Goal: Task Accomplishment & Management: Manage account settings

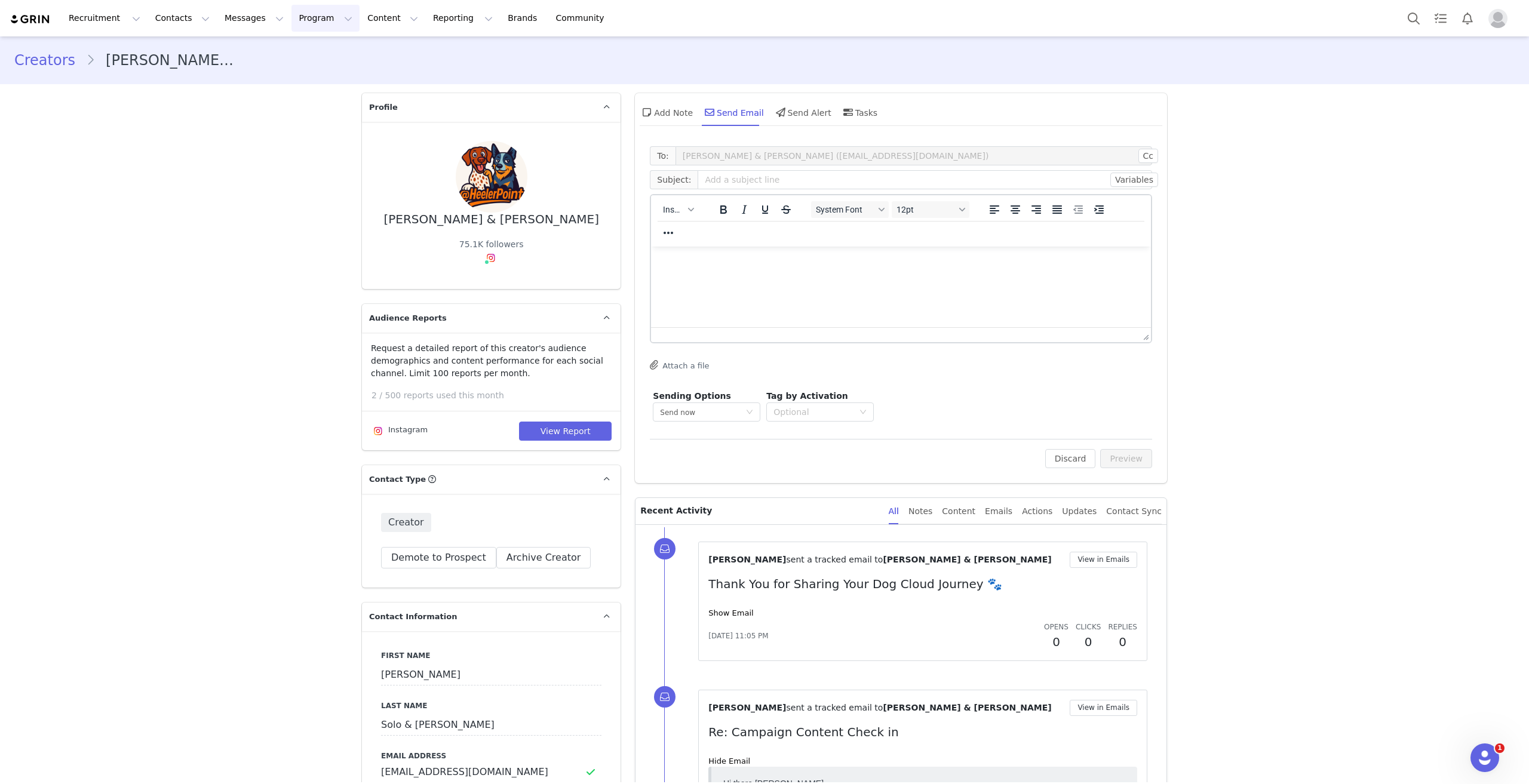
click at [291, 17] on button "Program Program" at bounding box center [325, 18] width 68 height 27
click at [285, 46] on p "Activations" at bounding box center [295, 52] width 46 height 13
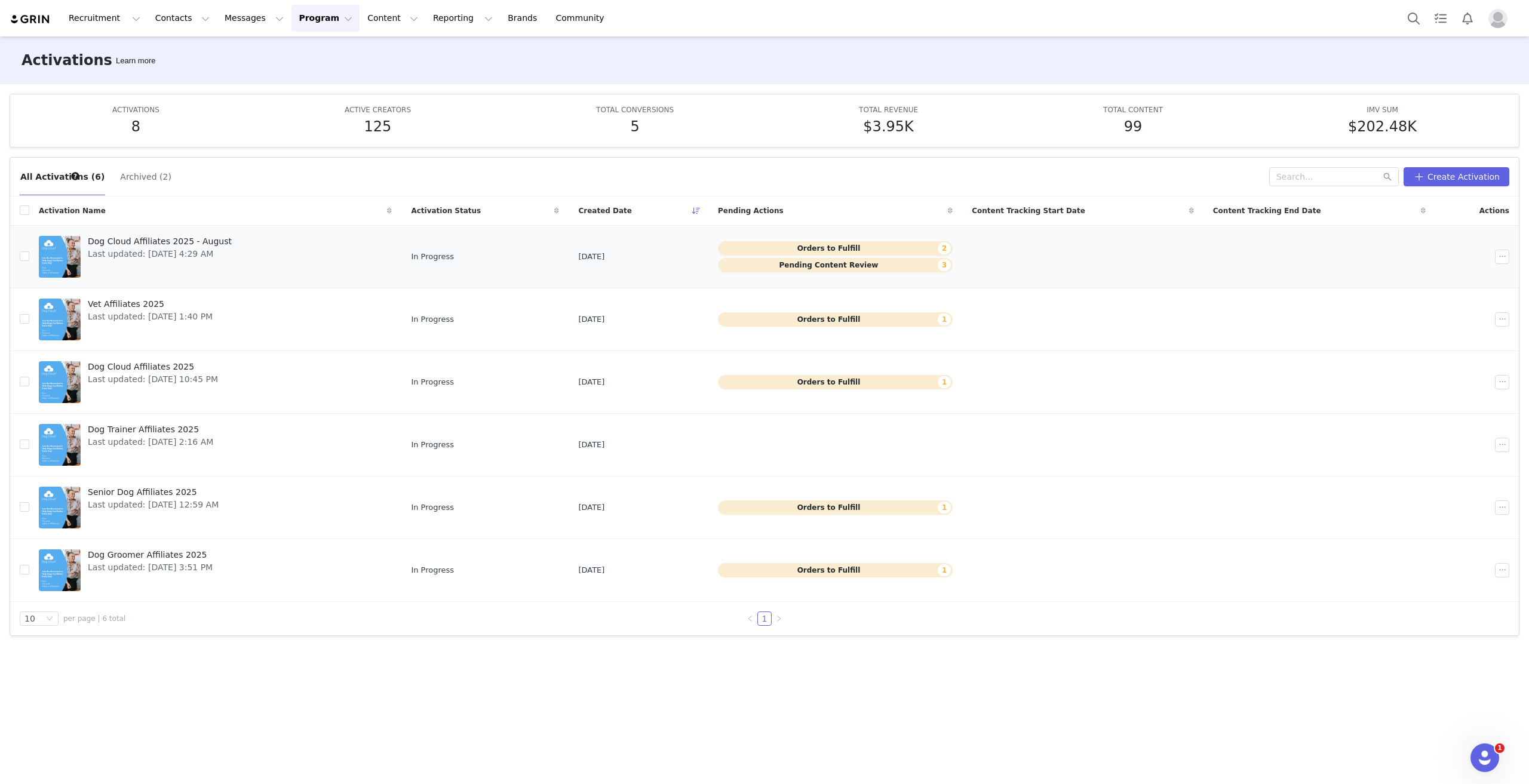
click at [891, 261] on button "Pending Content Review 3" at bounding box center [835, 265] width 235 height 14
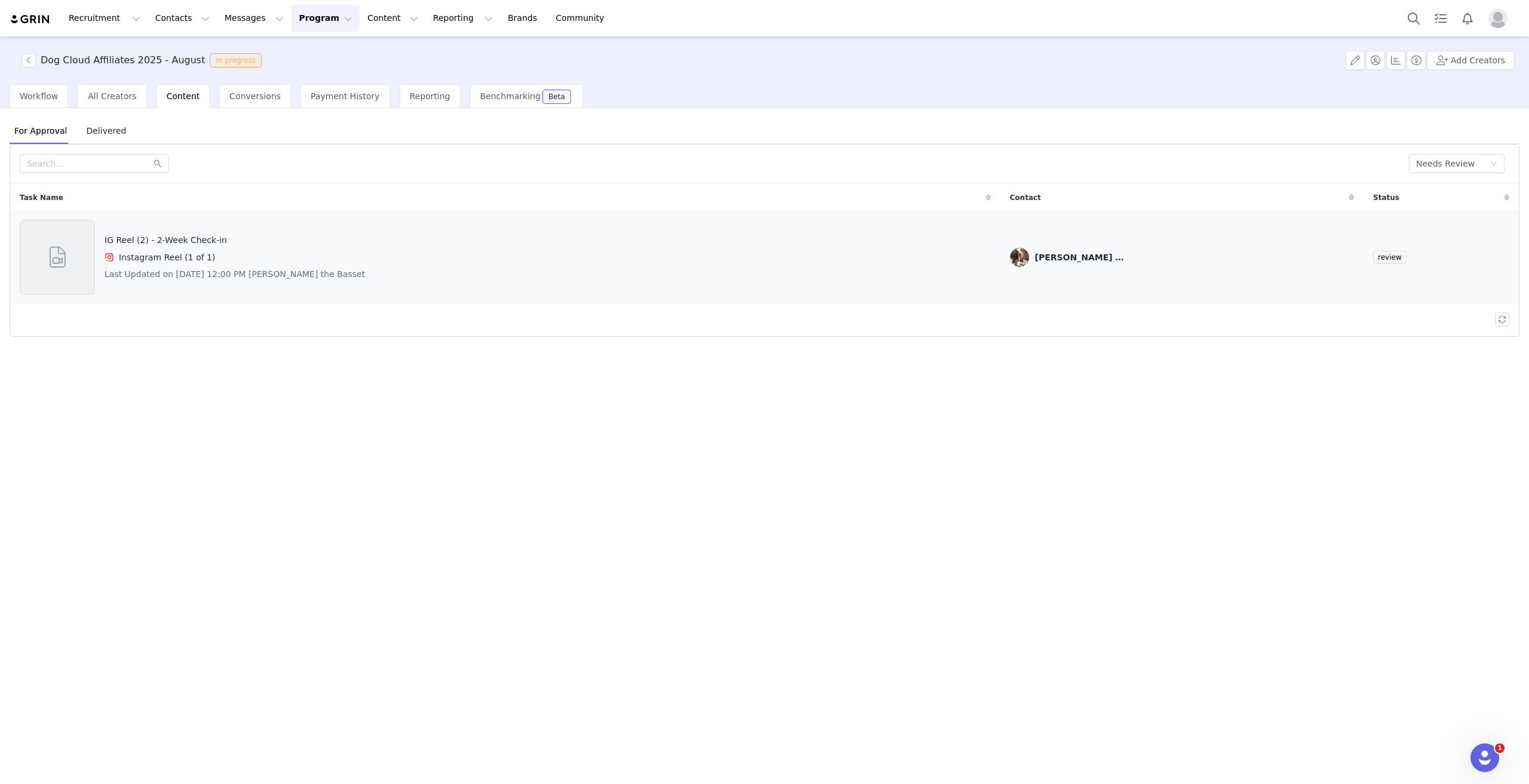
click at [250, 232] on div "IG Reel (2) - 2-Week Check-in Instagram Reel (1 of 1) Last Updated on Sep 30, 2…" at bounding box center [234, 258] width 260 height 75
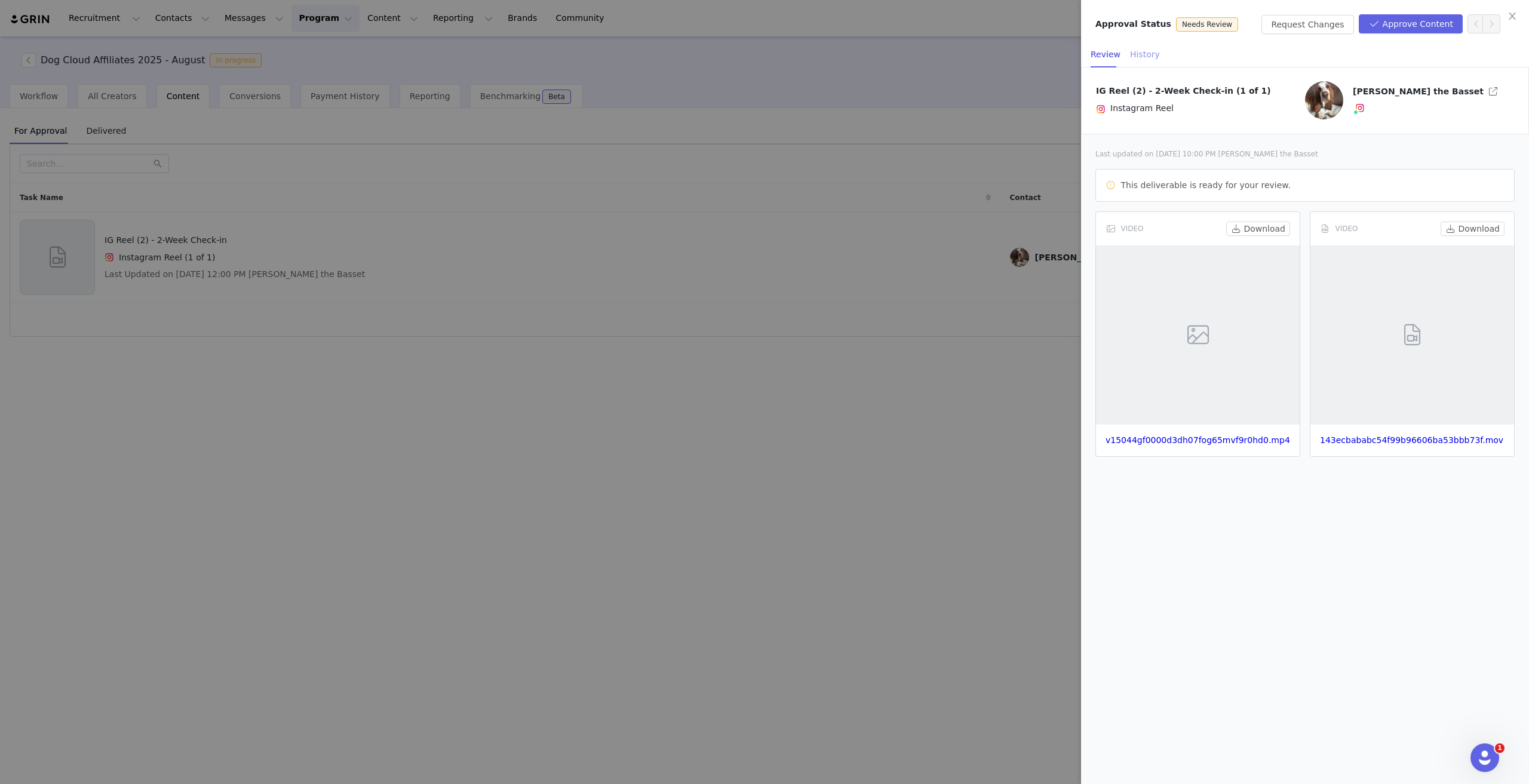
click at [1131, 56] on div "History" at bounding box center [1145, 54] width 30 height 27
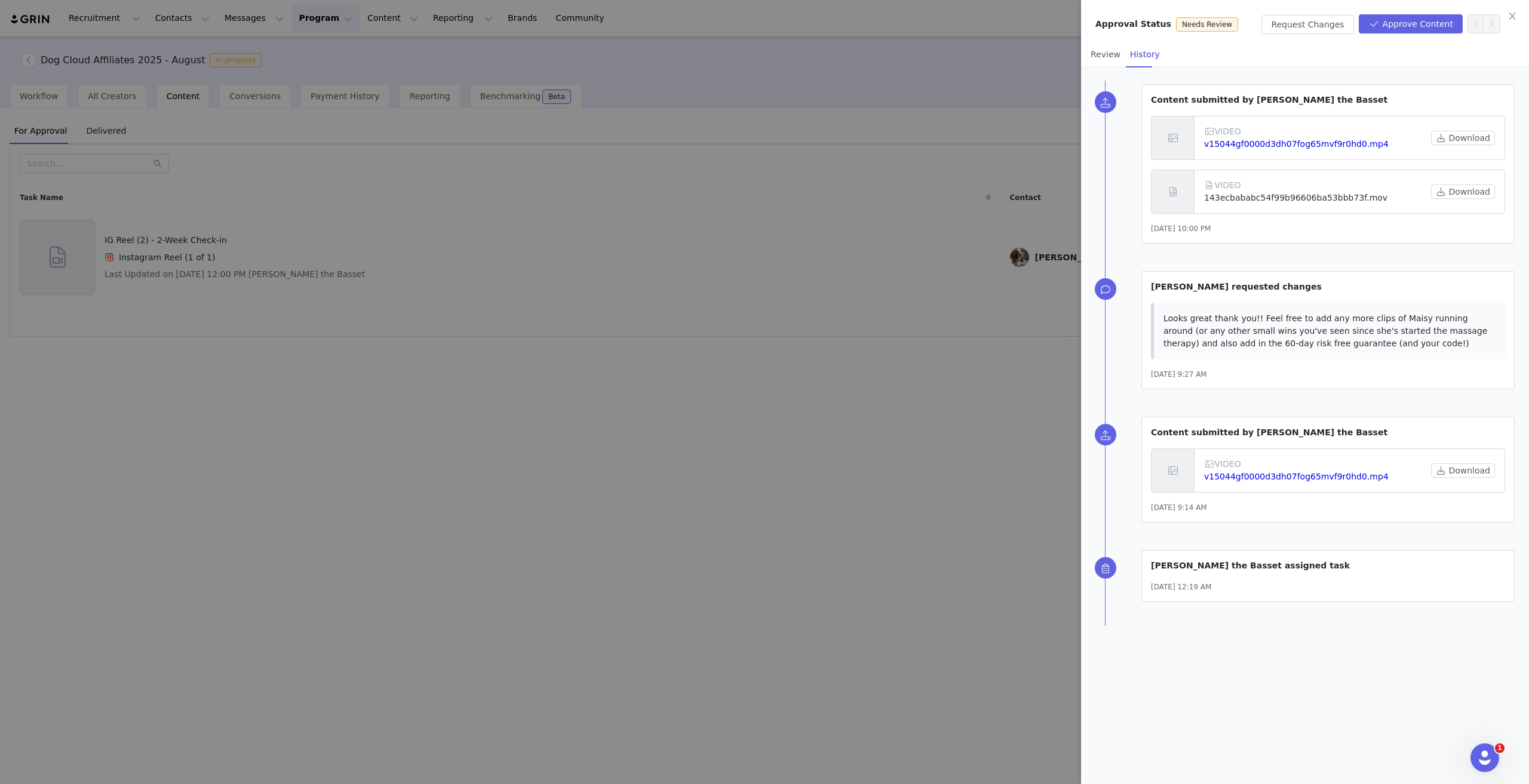
click at [1280, 196] on link "143ecbababc54f99b96606ba53bbb73f.mov" at bounding box center [1296, 198] width 184 height 9
click at [1405, 27] on button "Approve Content" at bounding box center [1411, 24] width 104 height 19
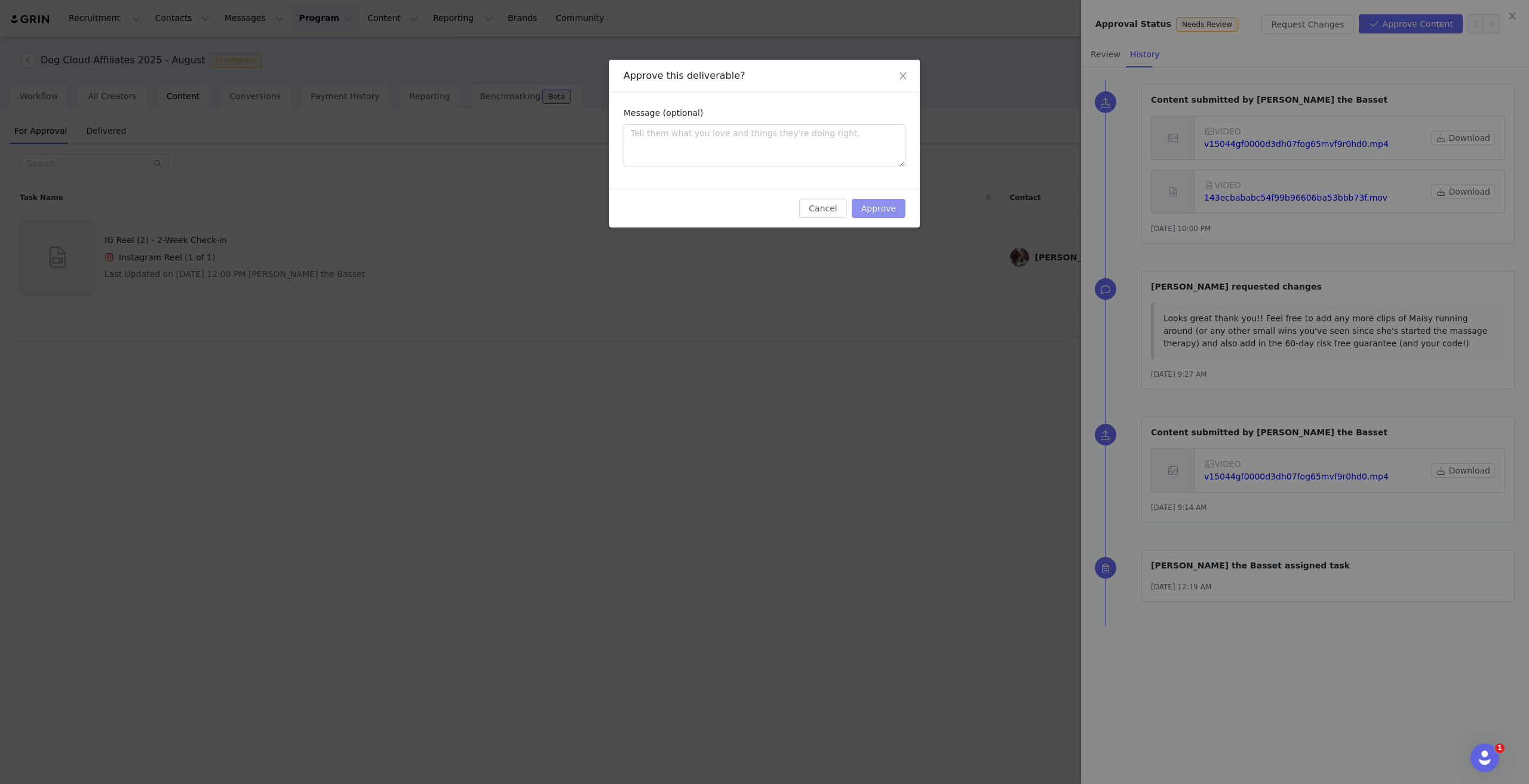
click at [878, 208] on button "Approve" at bounding box center [879, 208] width 54 height 19
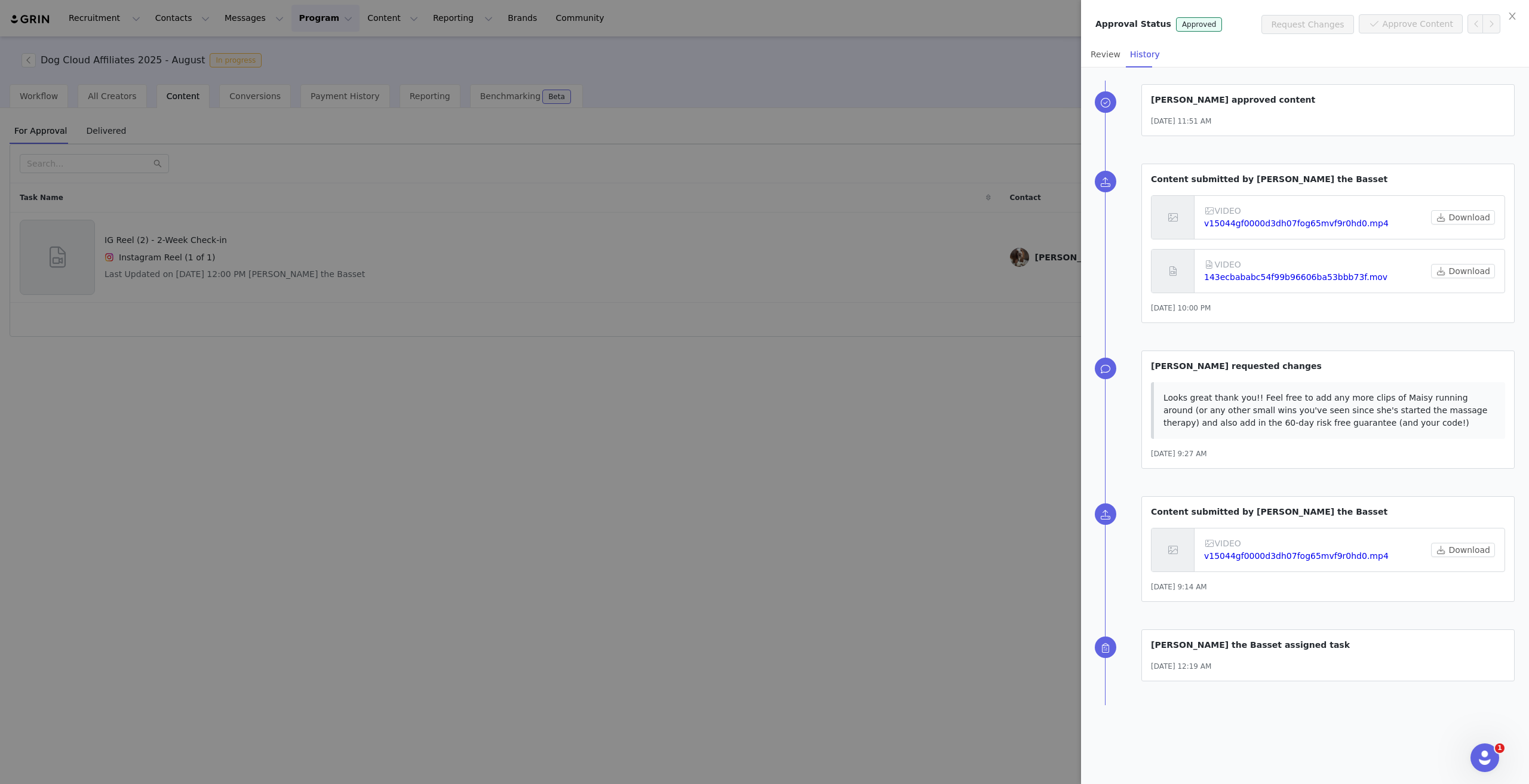
click at [778, 248] on div at bounding box center [764, 392] width 1529 height 784
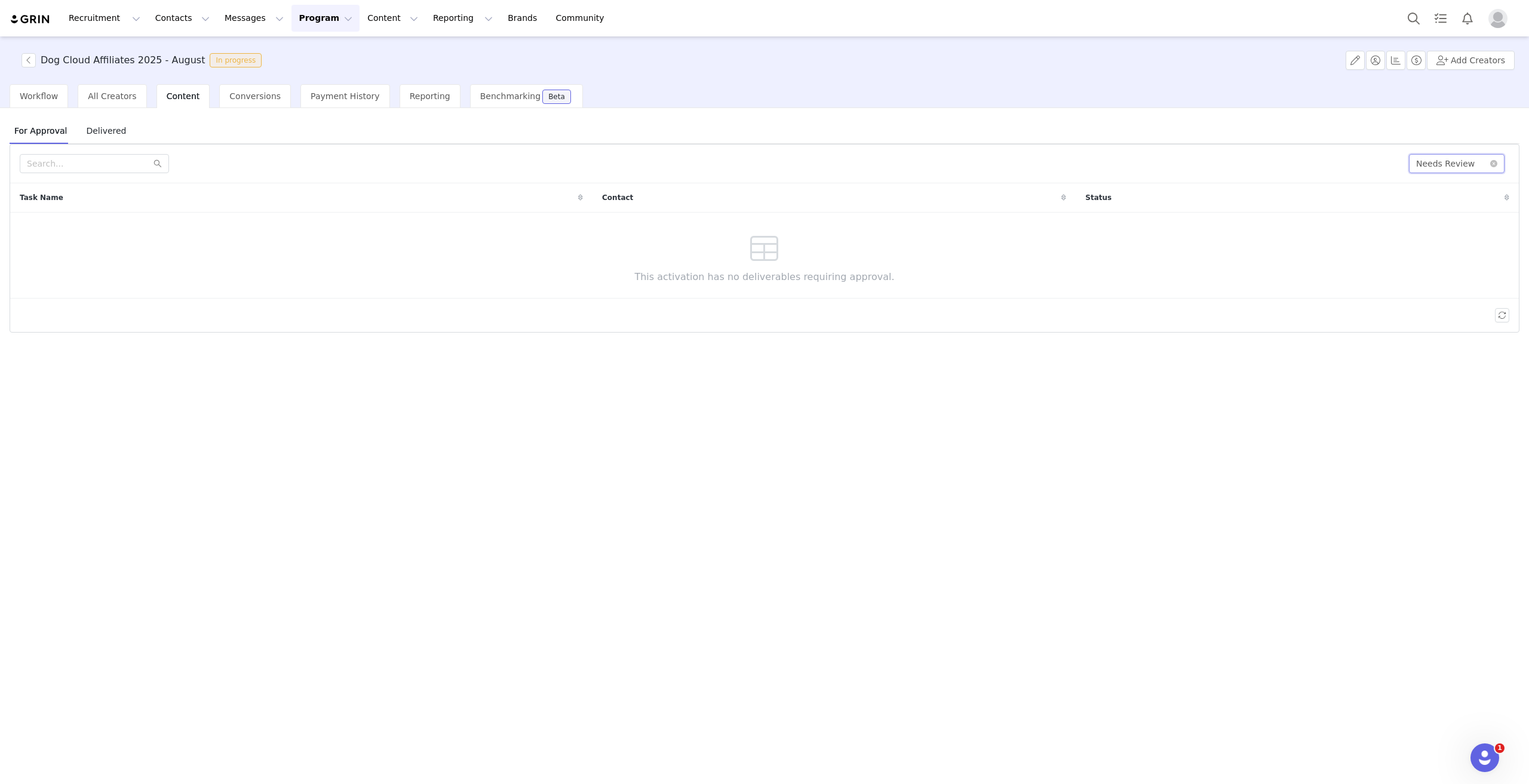
click at [1472, 165] on div "All Content Needs Review" at bounding box center [1452, 163] width 73 height 18
click at [1463, 226] on li "Approved" at bounding box center [1456, 225] width 96 height 19
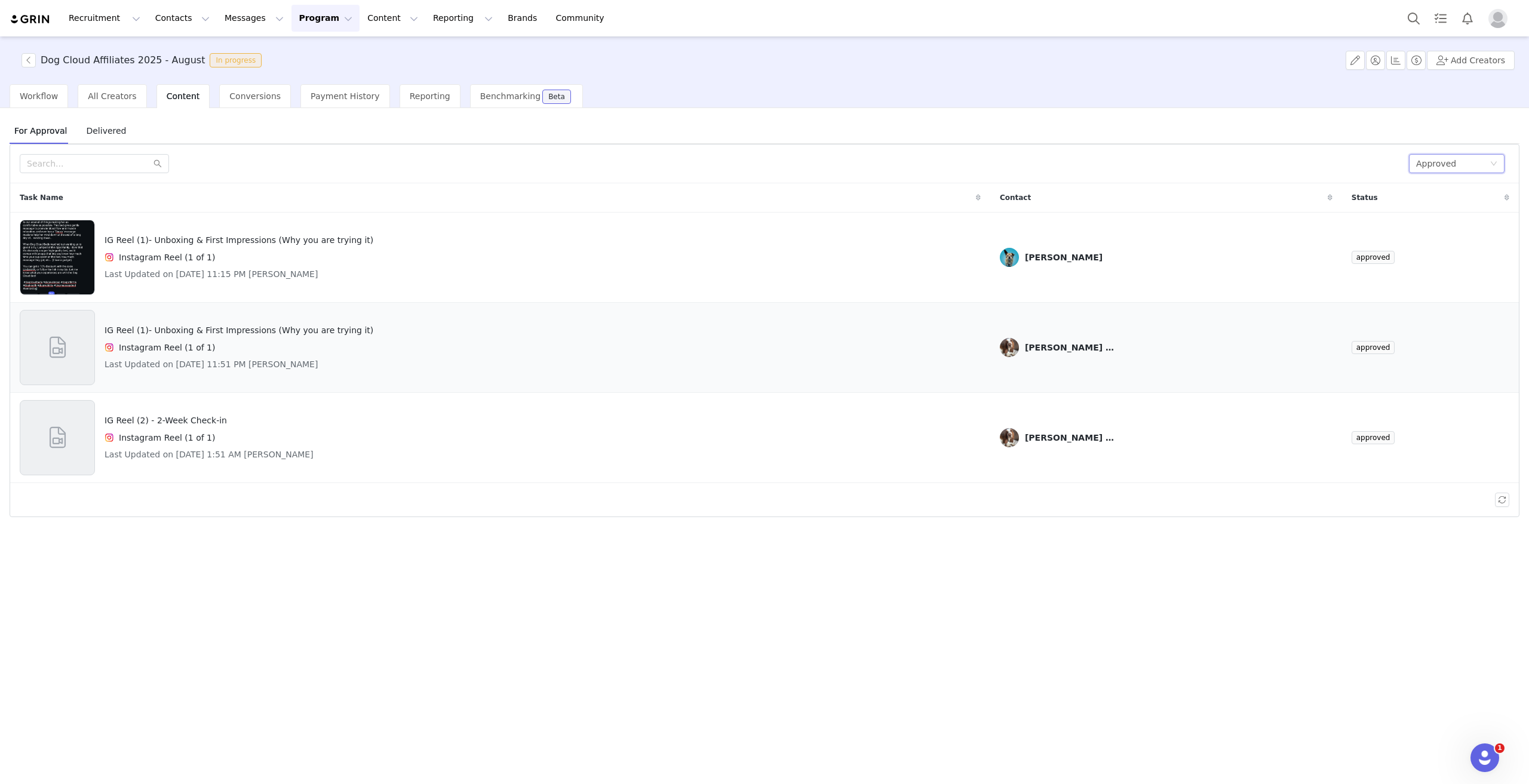
click at [294, 331] on h4 "IG Reel (1)- Unboxing & First Impressions (Why you are trying it)" at bounding box center [238, 330] width 268 height 13
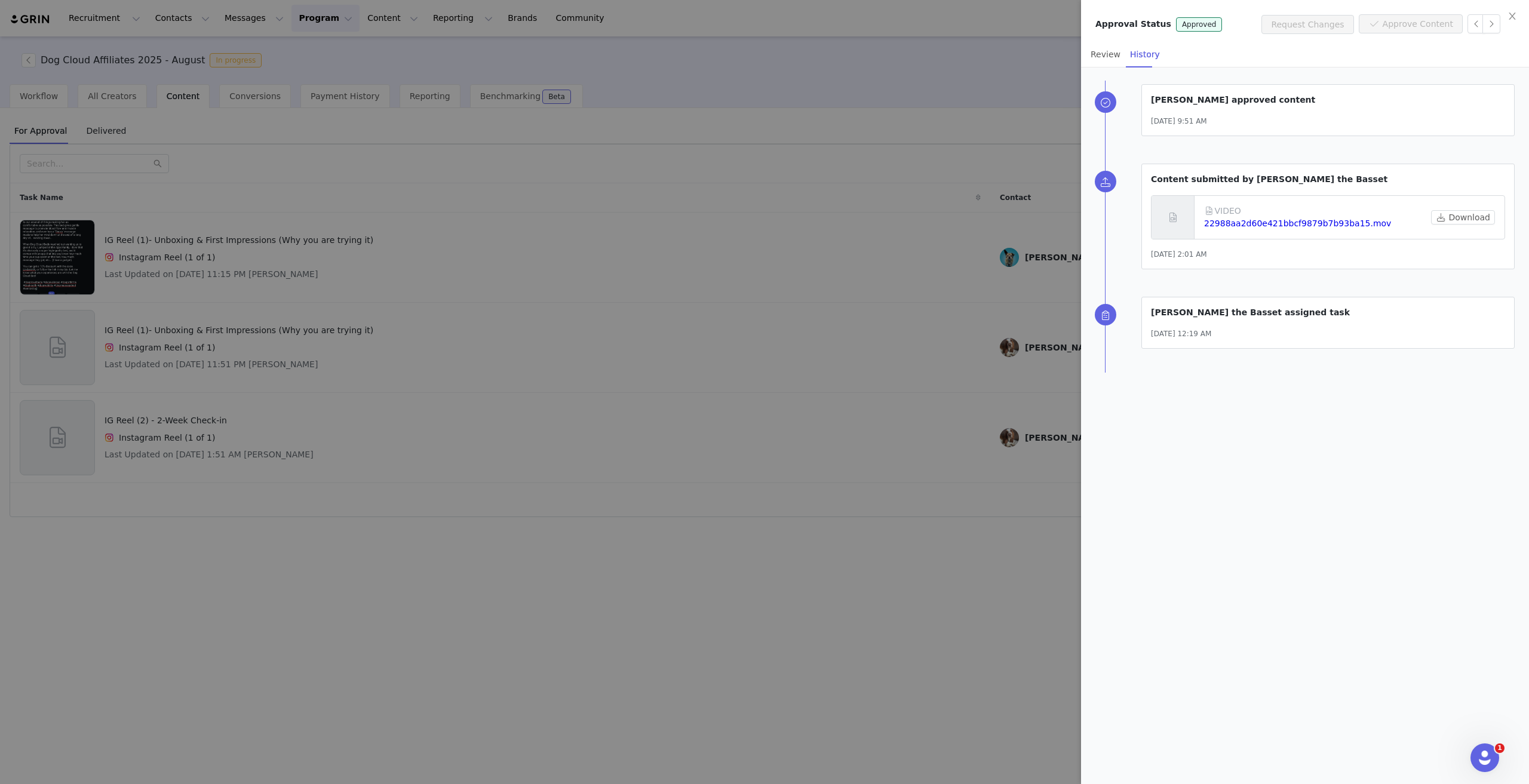
drag, startPoint x: 393, startPoint y: 377, endPoint x: 380, endPoint y: 385, distance: 15.3
click at [393, 376] on div at bounding box center [764, 392] width 1529 height 784
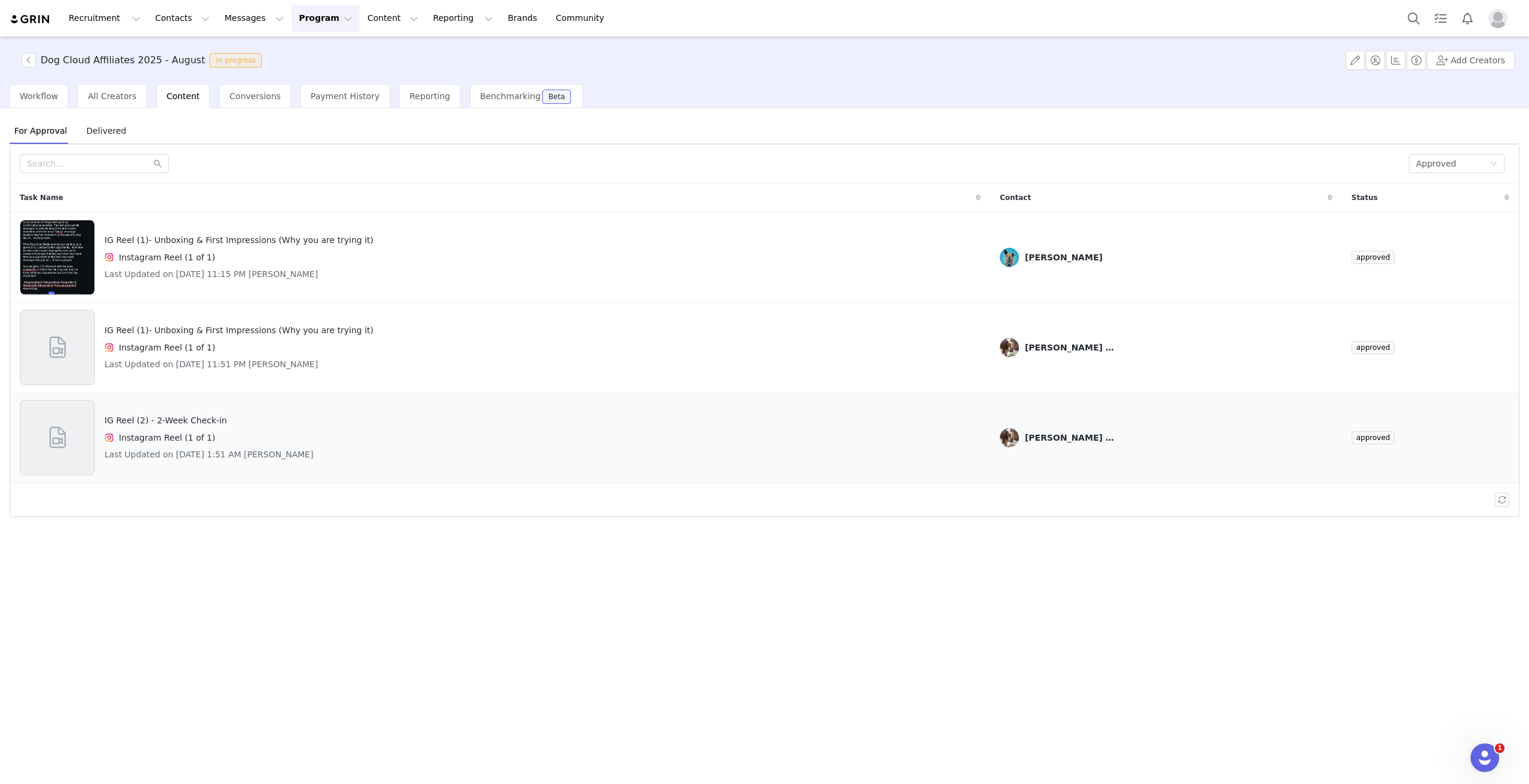
click at [191, 422] on h4 "IG Reel (2) - 2-Week Check-in" at bounding box center [209, 420] width 209 height 13
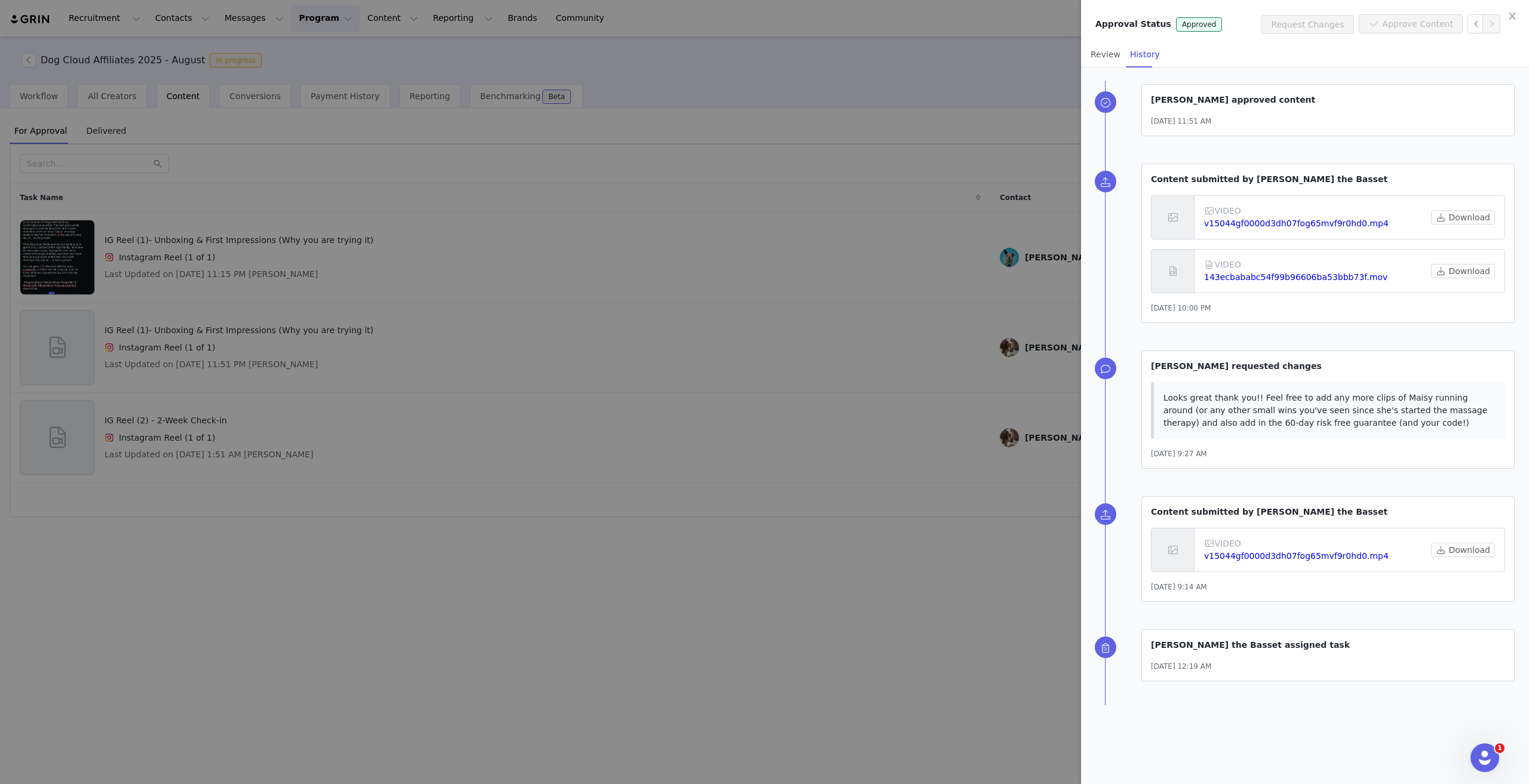
click at [779, 310] on div at bounding box center [764, 392] width 1529 height 784
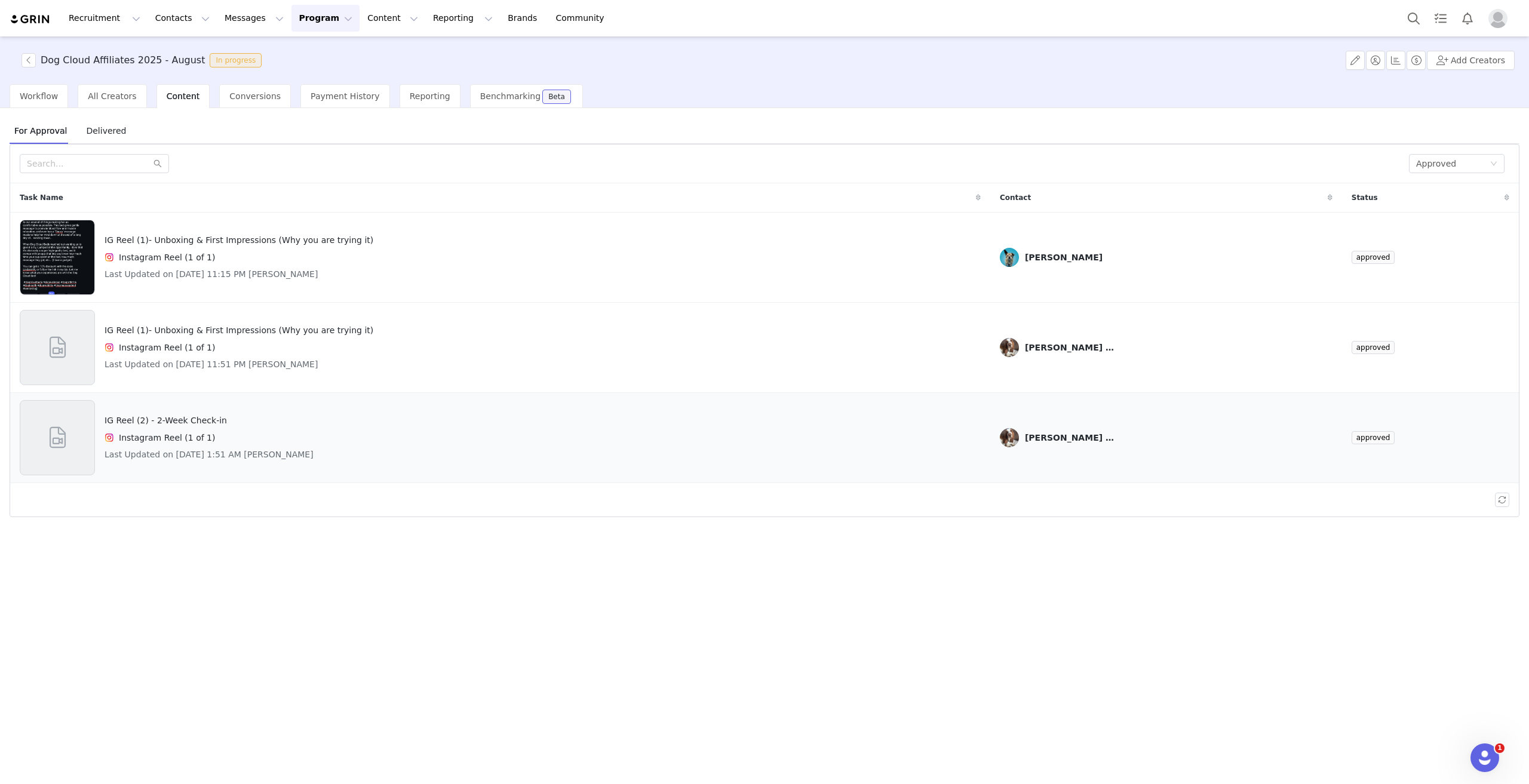
click at [194, 422] on h4 "IG Reel (2) - 2-Week Check-in" at bounding box center [209, 420] width 209 height 13
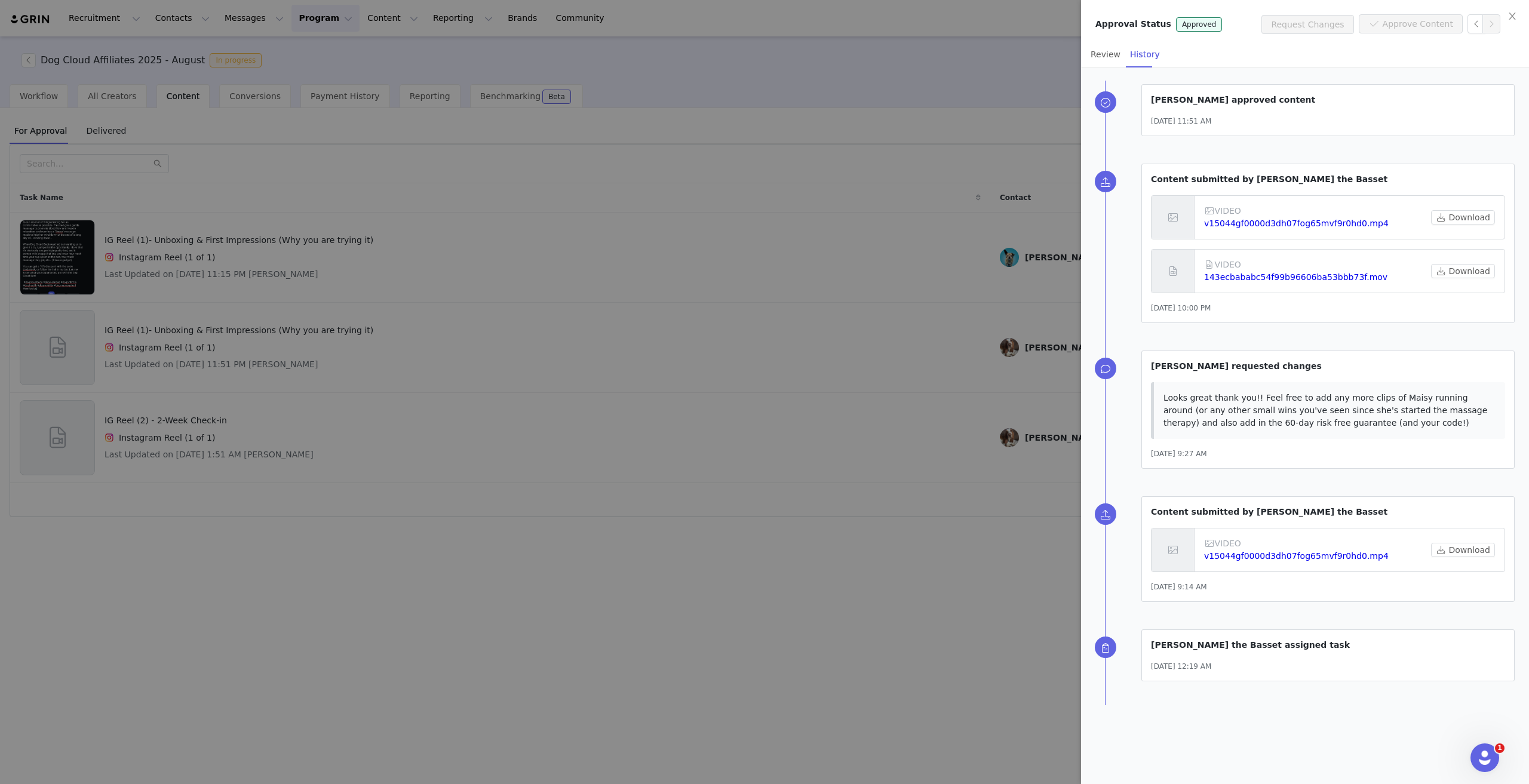
click at [722, 379] on div at bounding box center [764, 392] width 1529 height 784
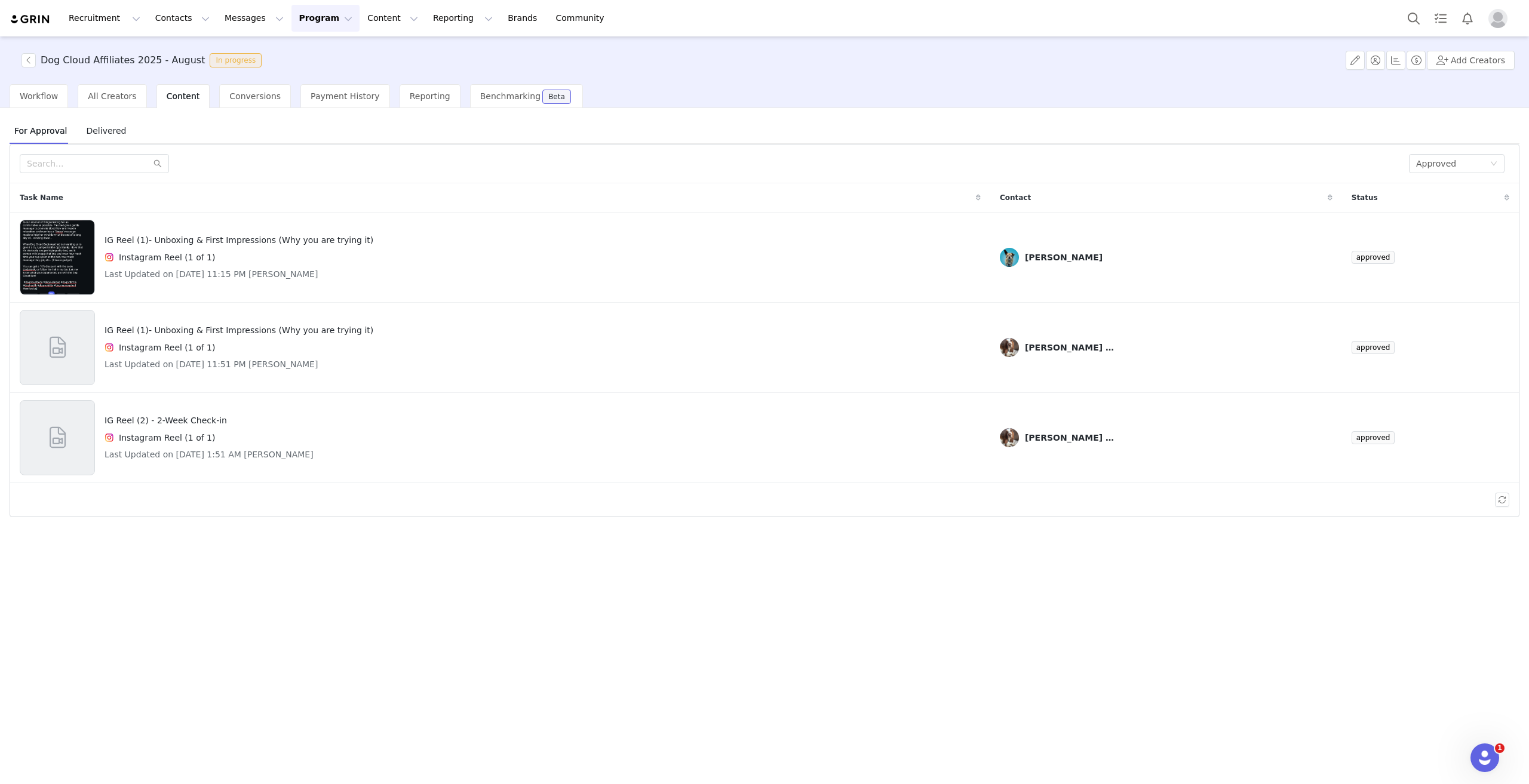
click at [291, 24] on button "Program Program" at bounding box center [325, 18] width 68 height 27
click at [295, 56] on p "Activations" at bounding box center [295, 52] width 46 height 13
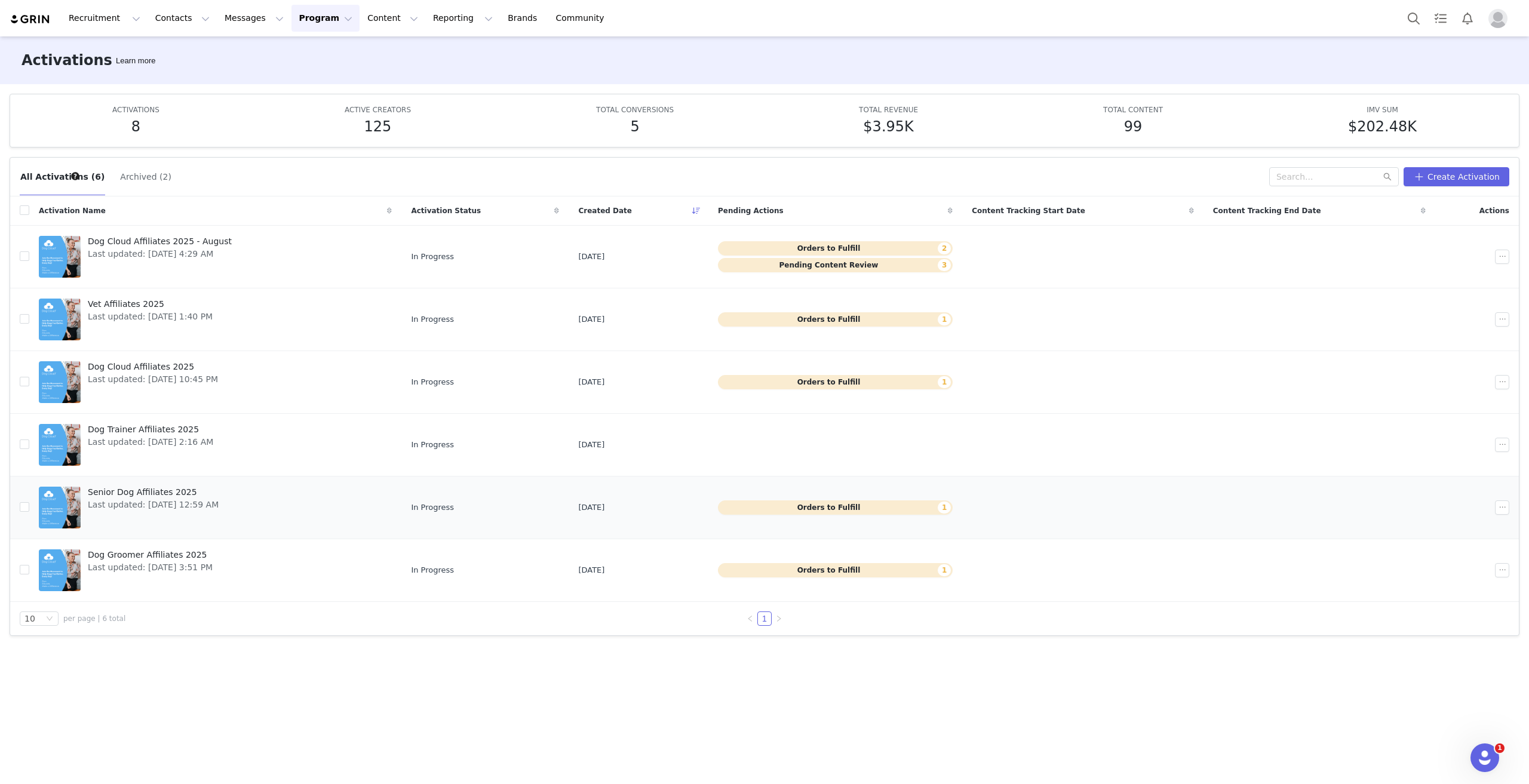
click at [157, 489] on span "Senior Dog Affiliates 2025" at bounding box center [153, 492] width 130 height 13
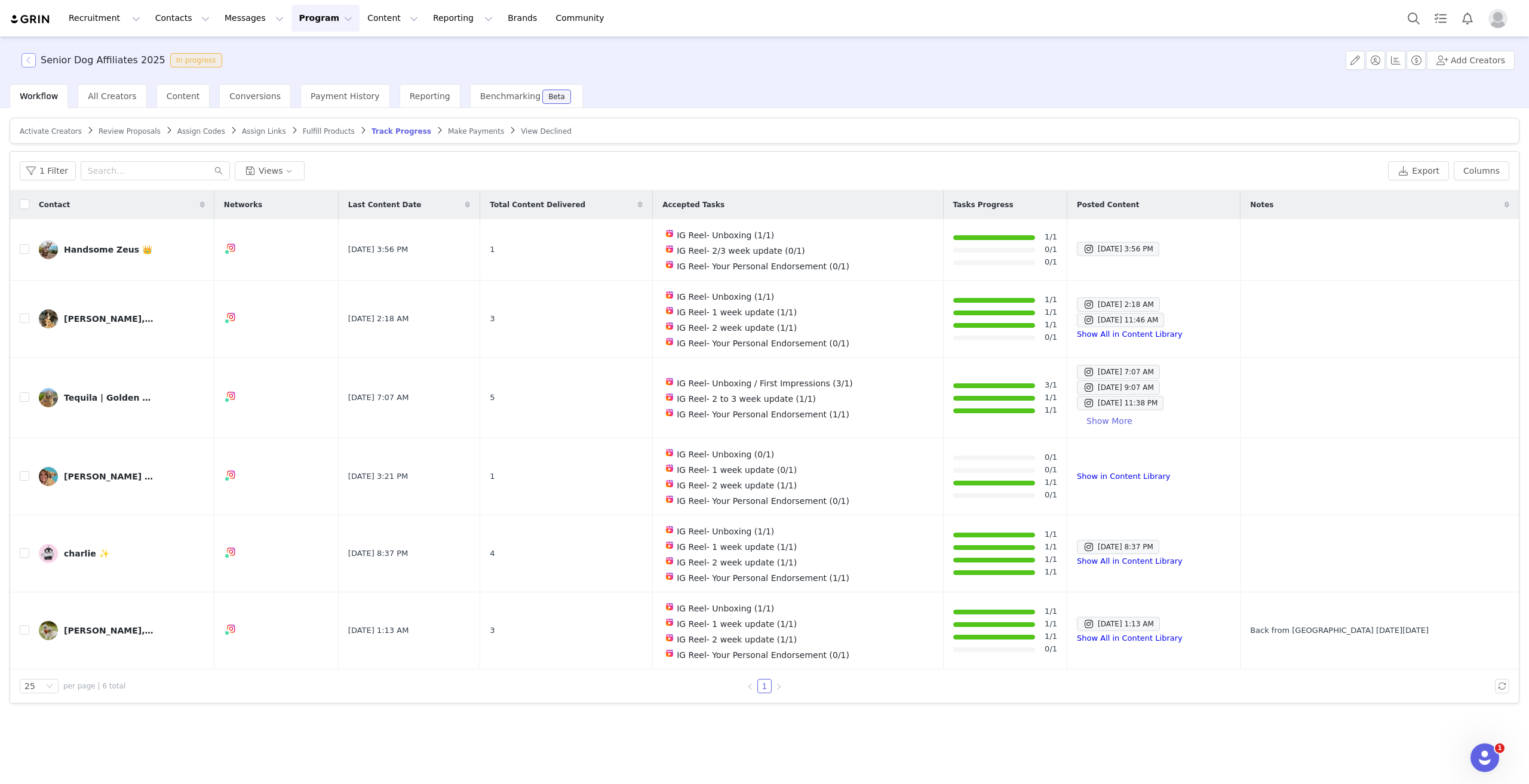
click at [32, 59] on button "button" at bounding box center [28, 60] width 14 height 14
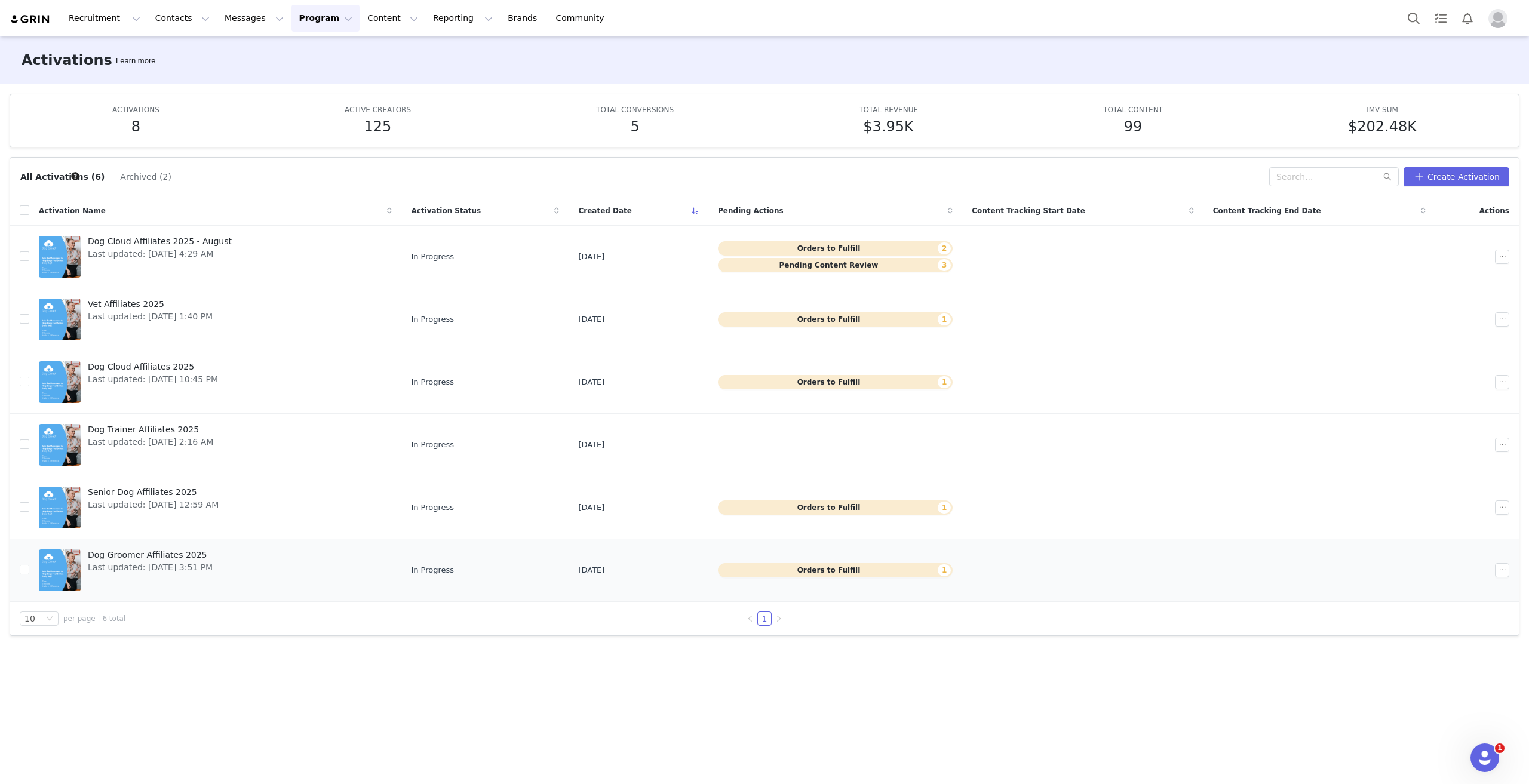
click at [141, 549] on span "Dog Groomer Affiliates 2025" at bounding box center [150, 555] width 125 height 13
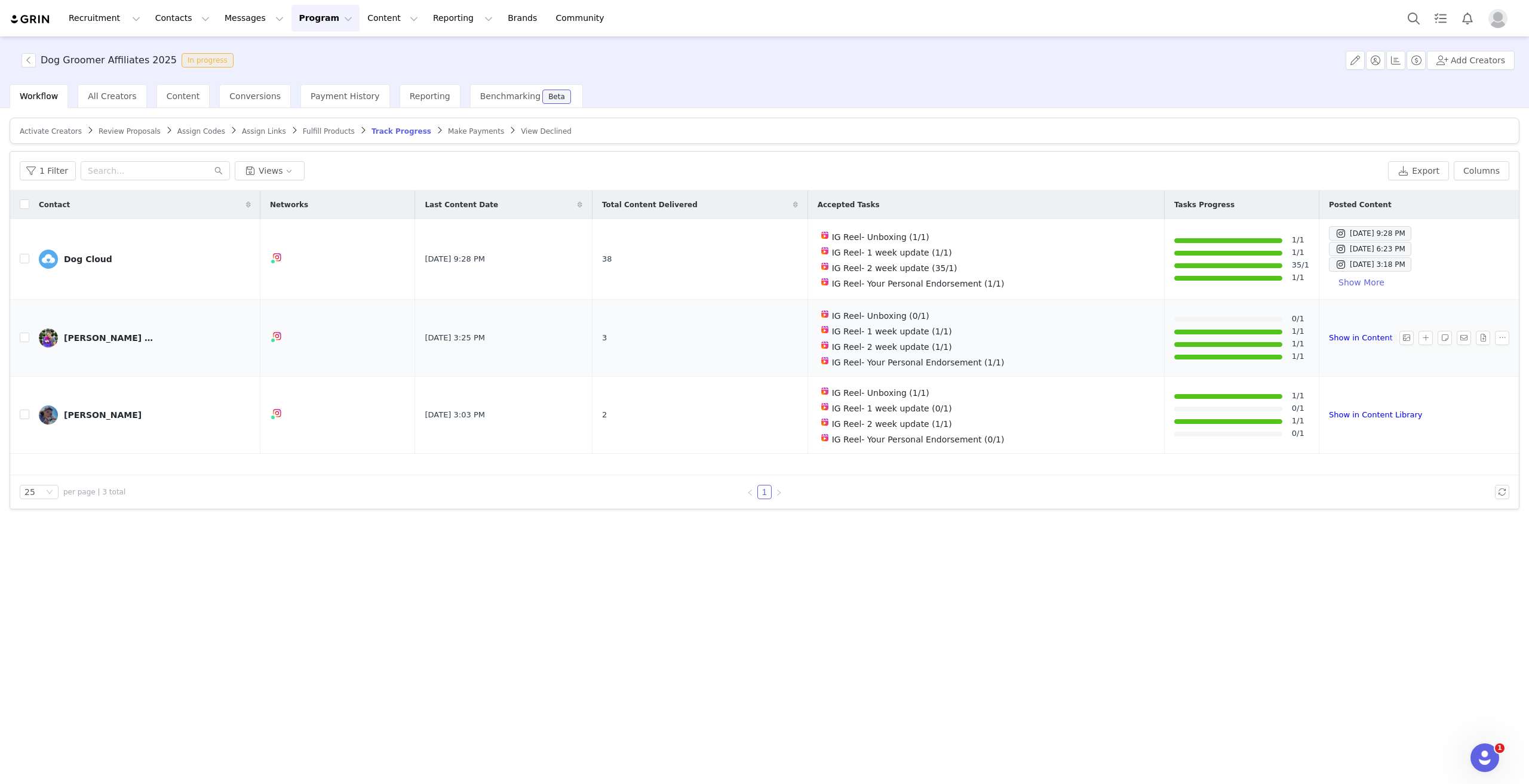
click at [109, 333] on div "[PERSON_NAME] and [PERSON_NAME]" at bounding box center [108, 338] width 89 height 9
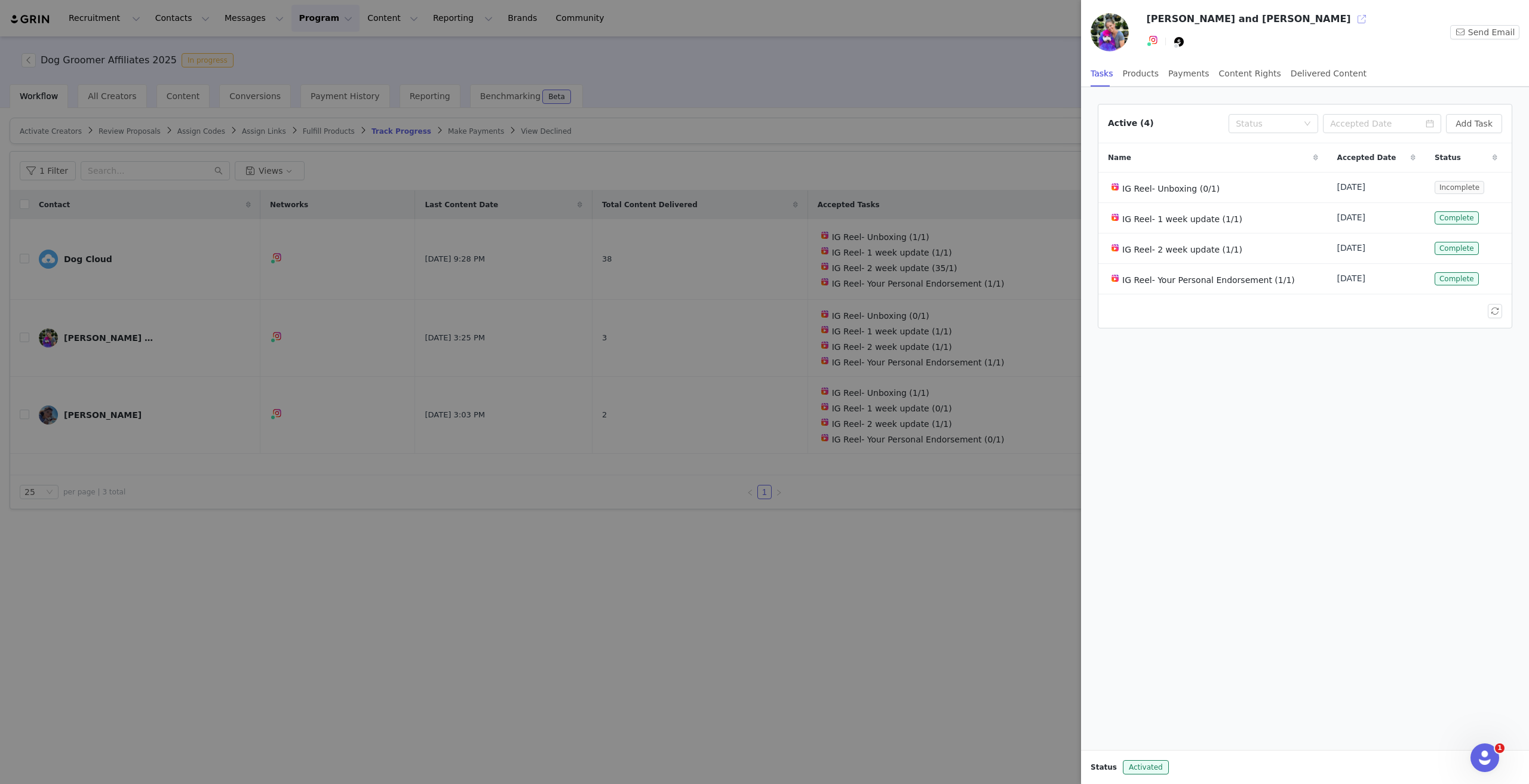
click at [1352, 21] on button "button" at bounding box center [1362, 19] width 19 height 19
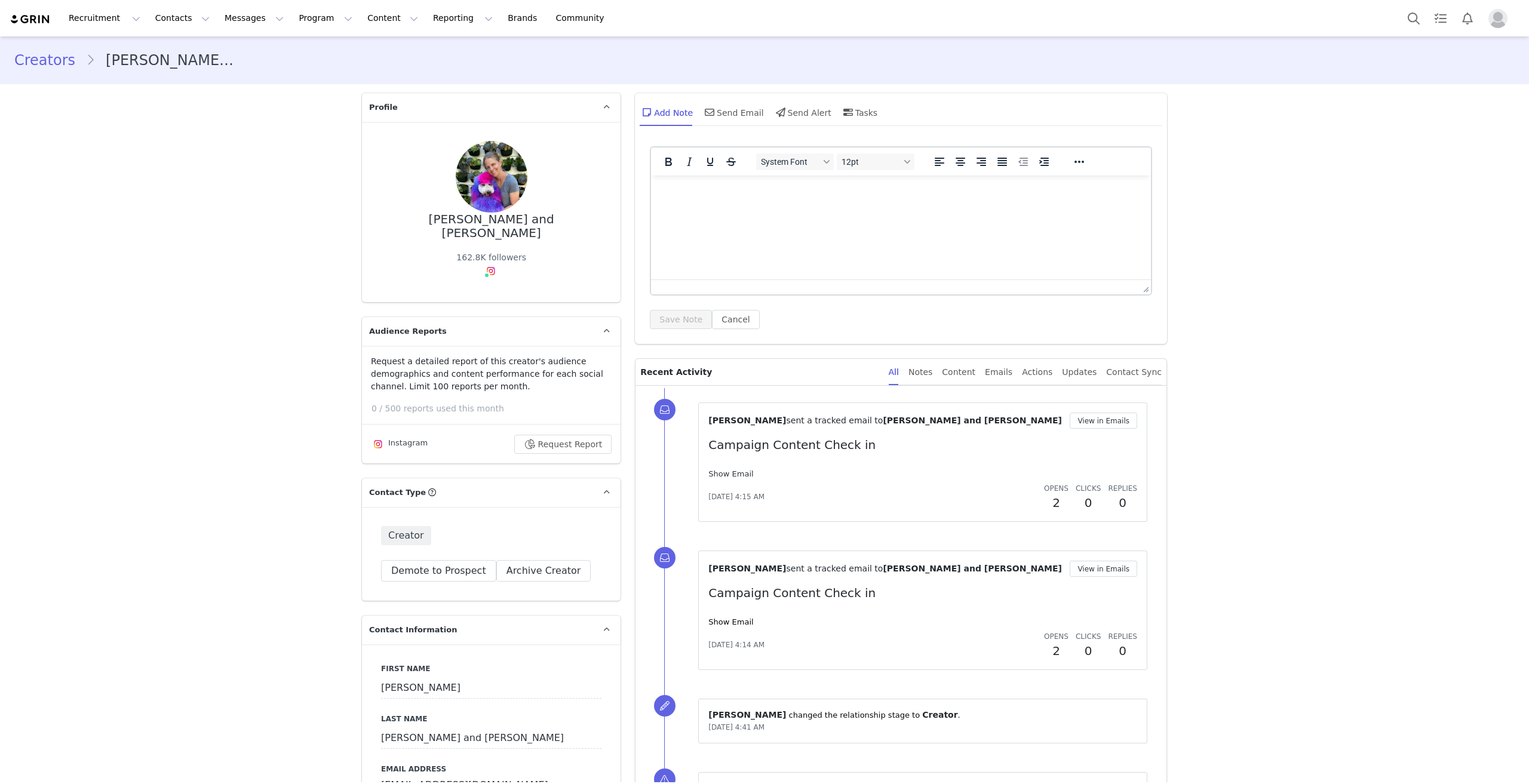
click at [735, 471] on link "Show Email" at bounding box center [731, 473] width 45 height 9
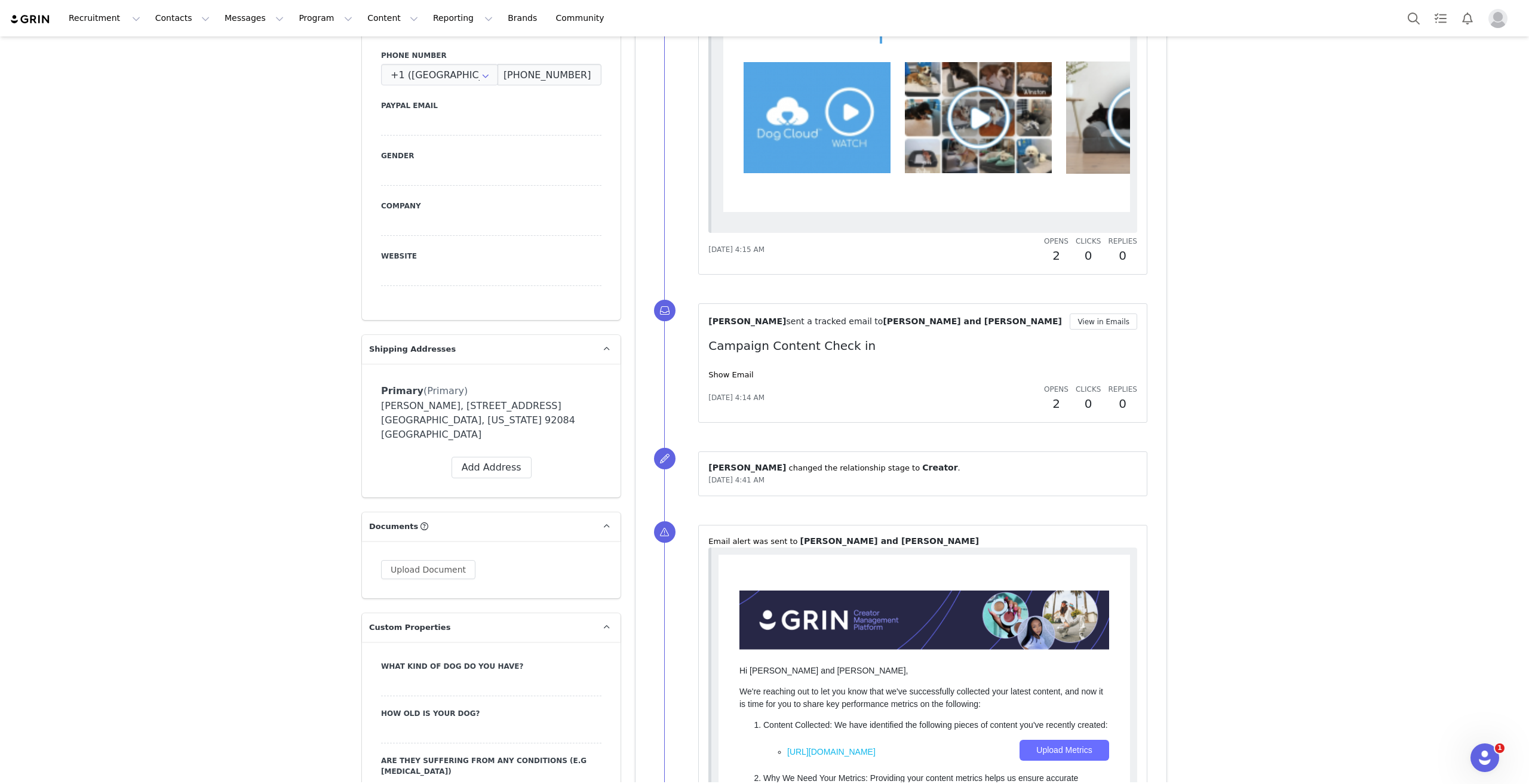
scroll to position [776, 0]
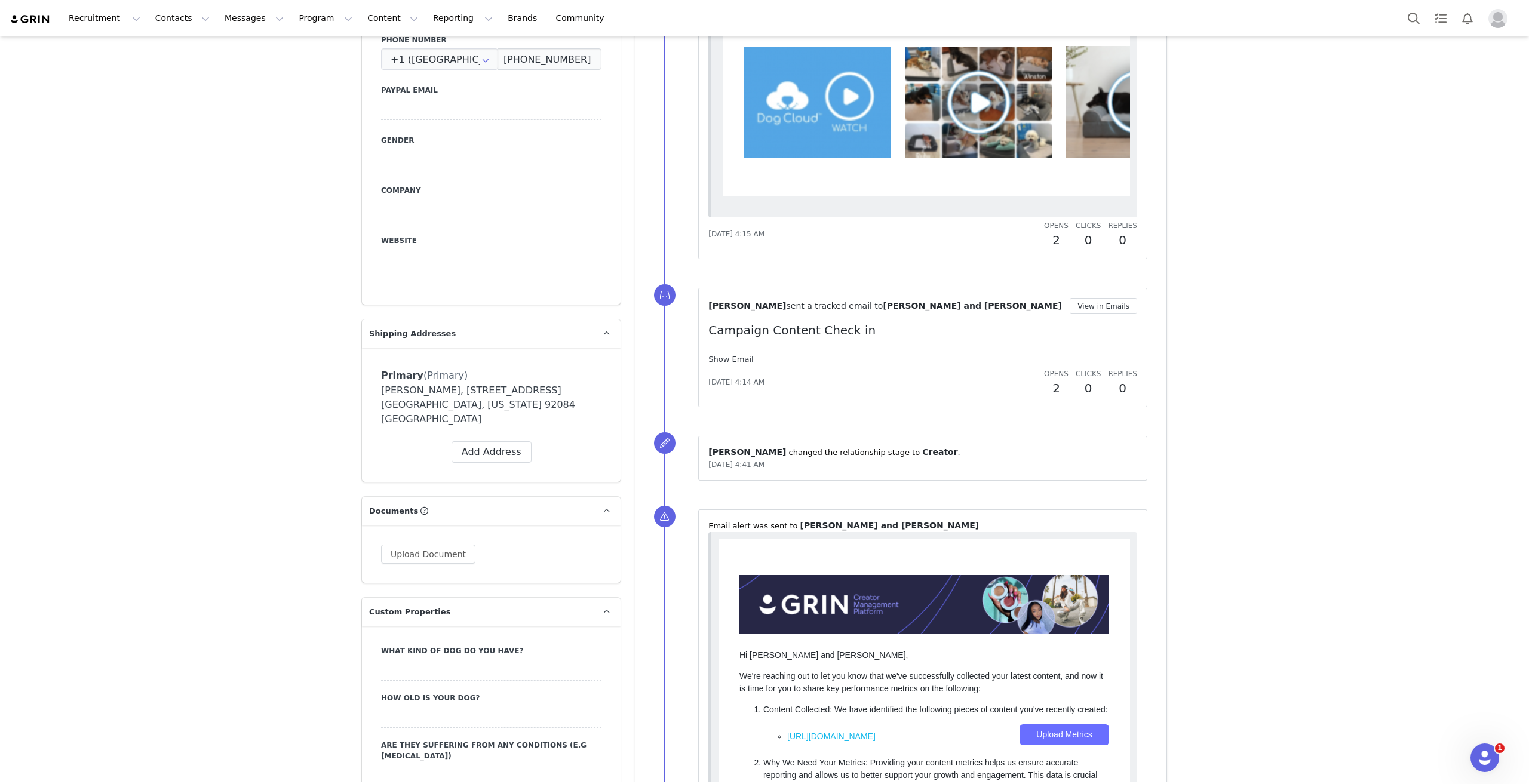
click at [730, 358] on link "Show Email" at bounding box center [731, 358] width 45 height 9
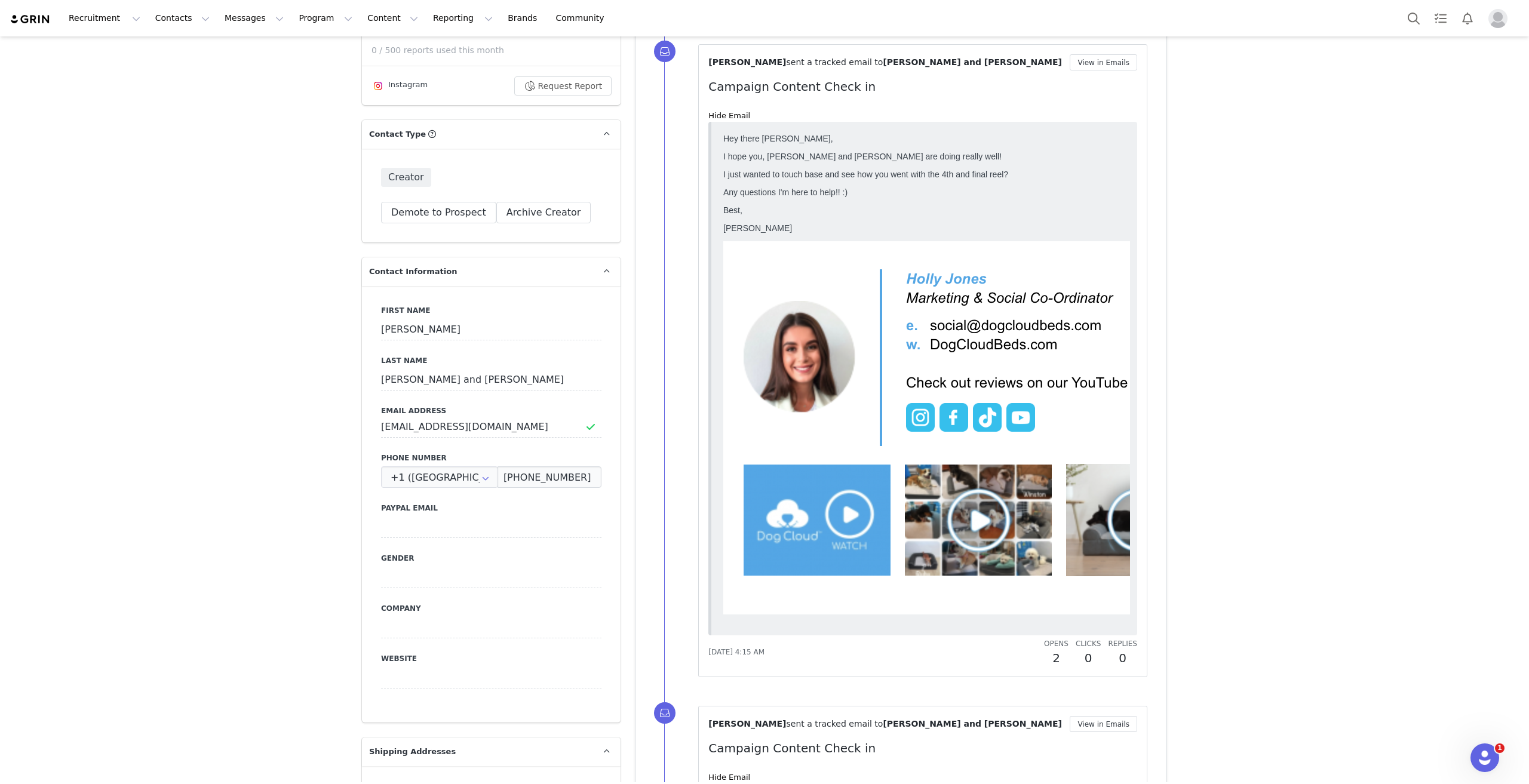
scroll to position [0, 0]
